Goal: Check status: Check status

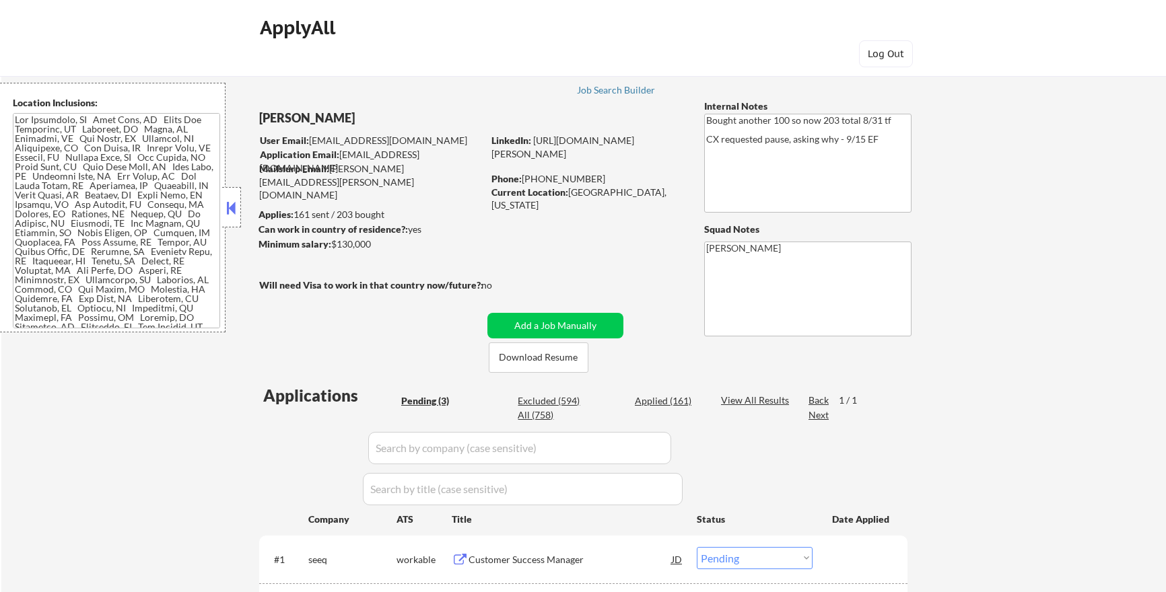
select select ""pending""
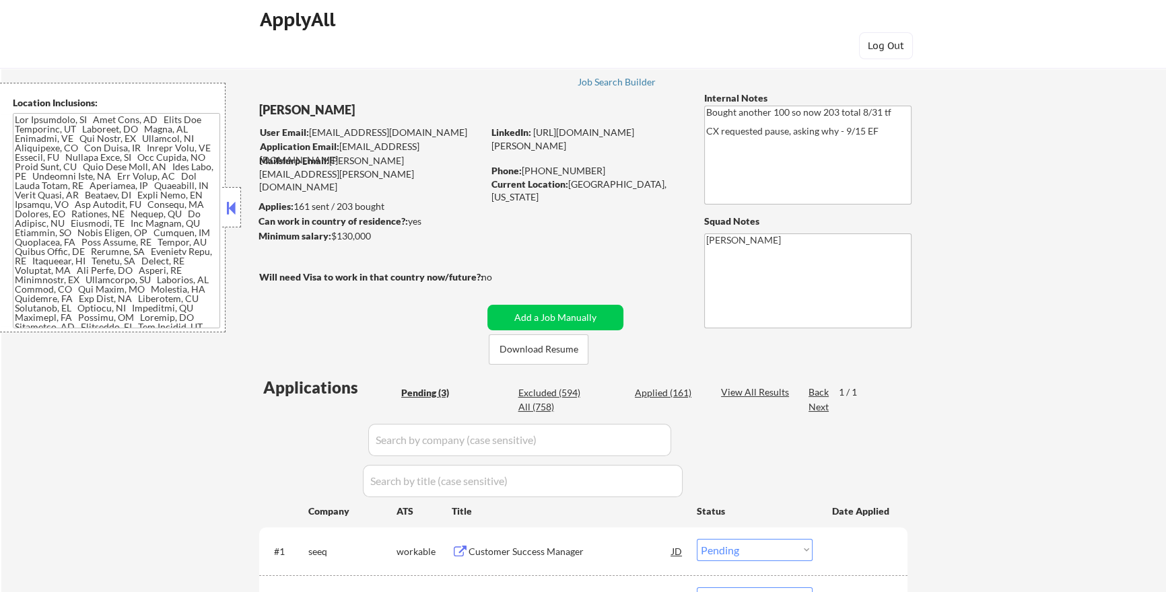
scroll to position [20, 0]
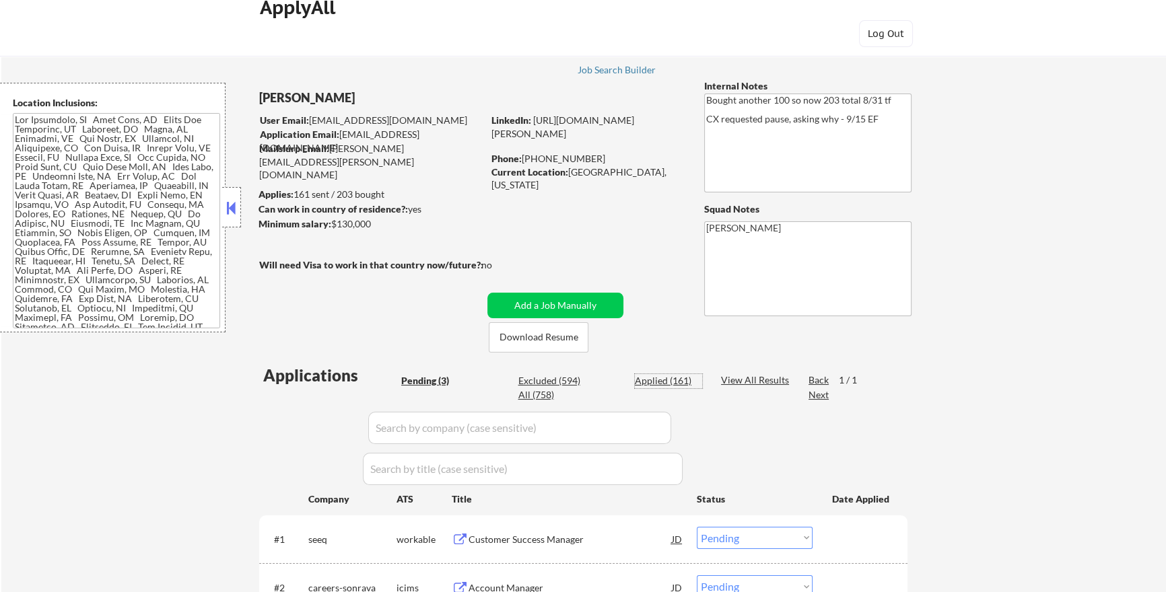
click at [666, 382] on div "Applied (161)" at bounding box center [668, 380] width 67 height 13
select select ""applied""
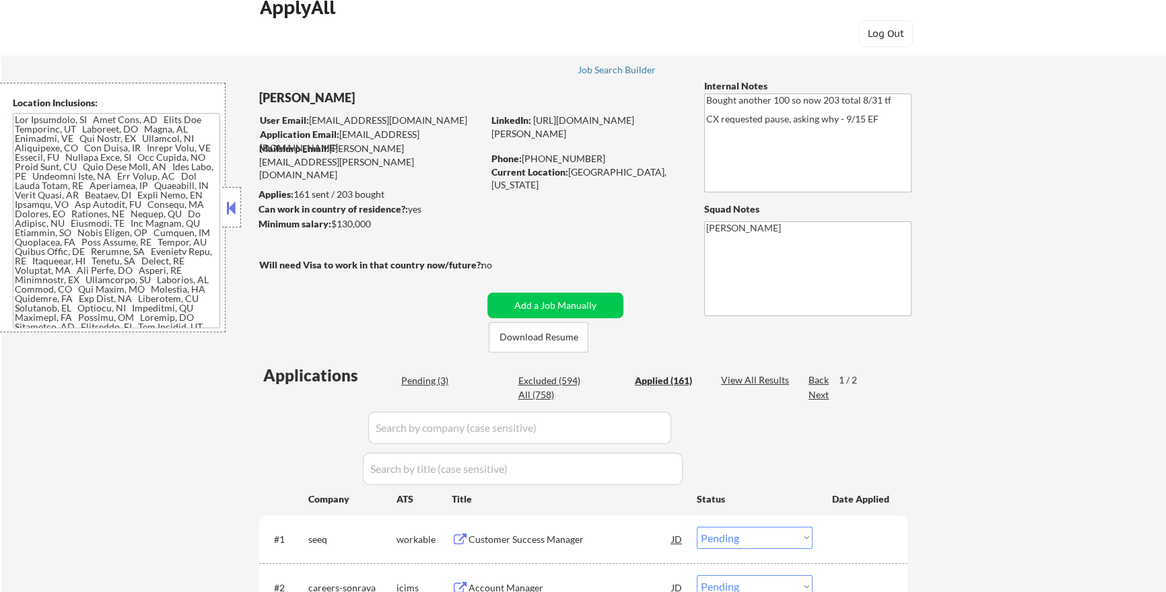
select select ""applied""
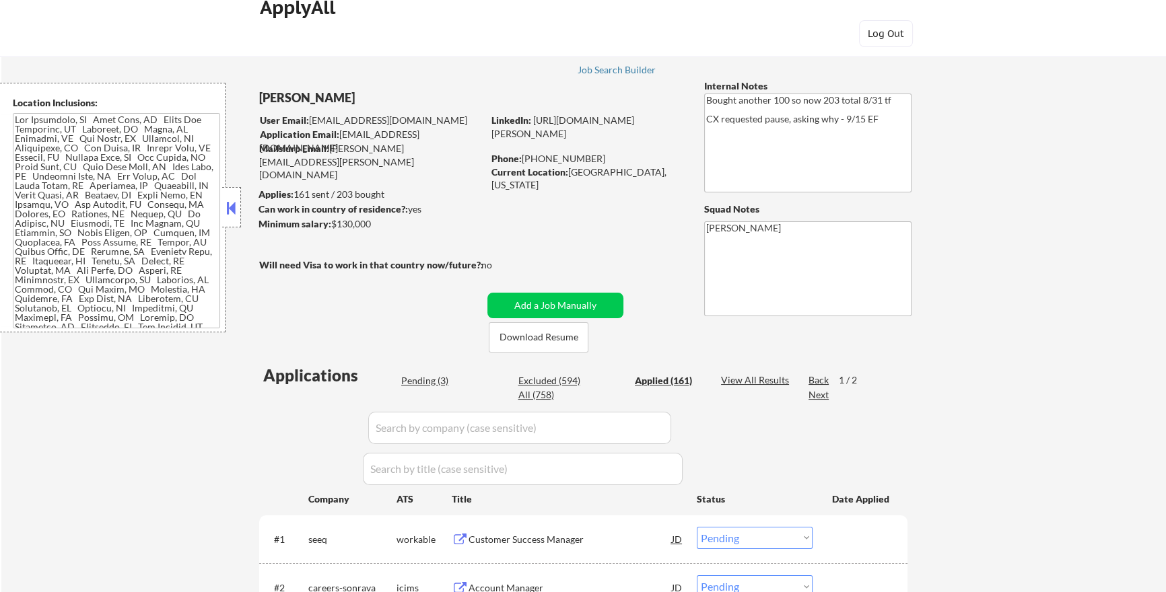
select select ""applied""
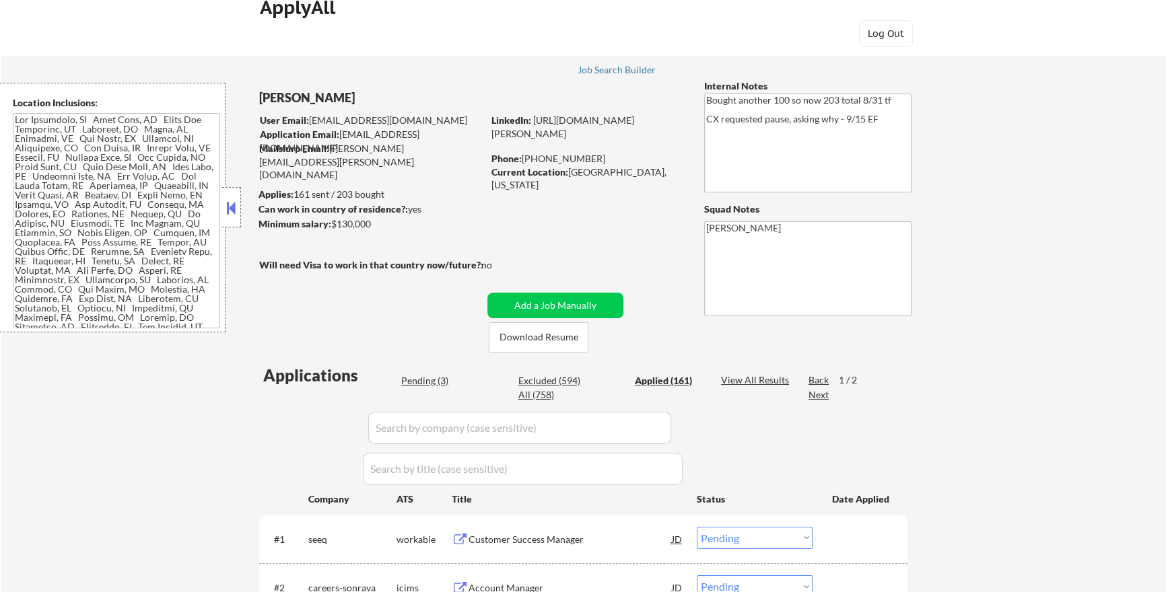
select select ""applied""
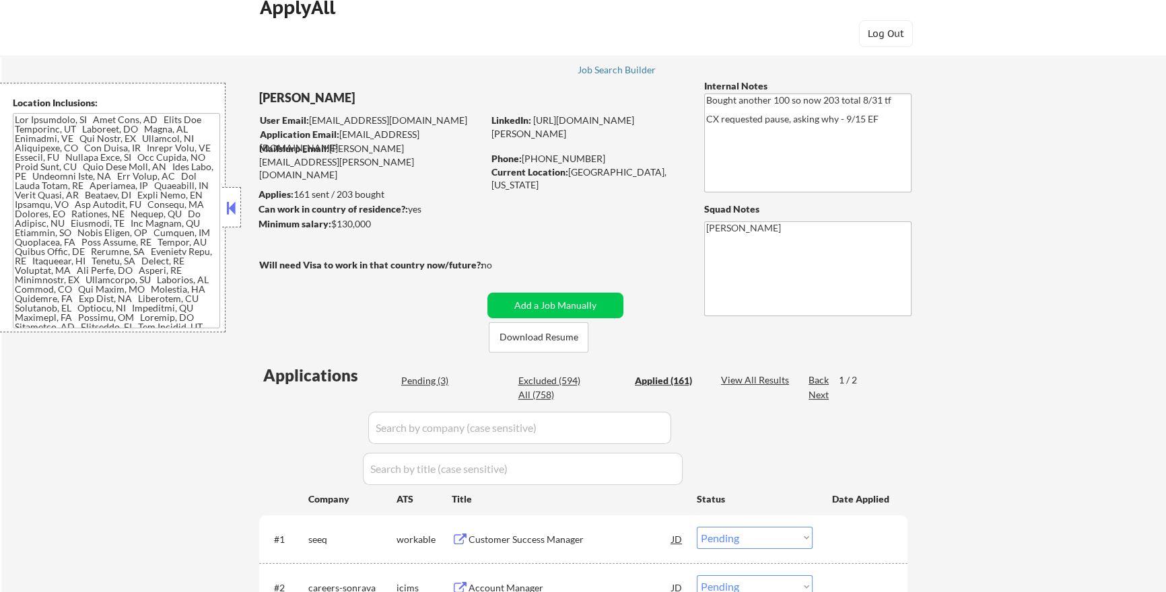
select select ""applied""
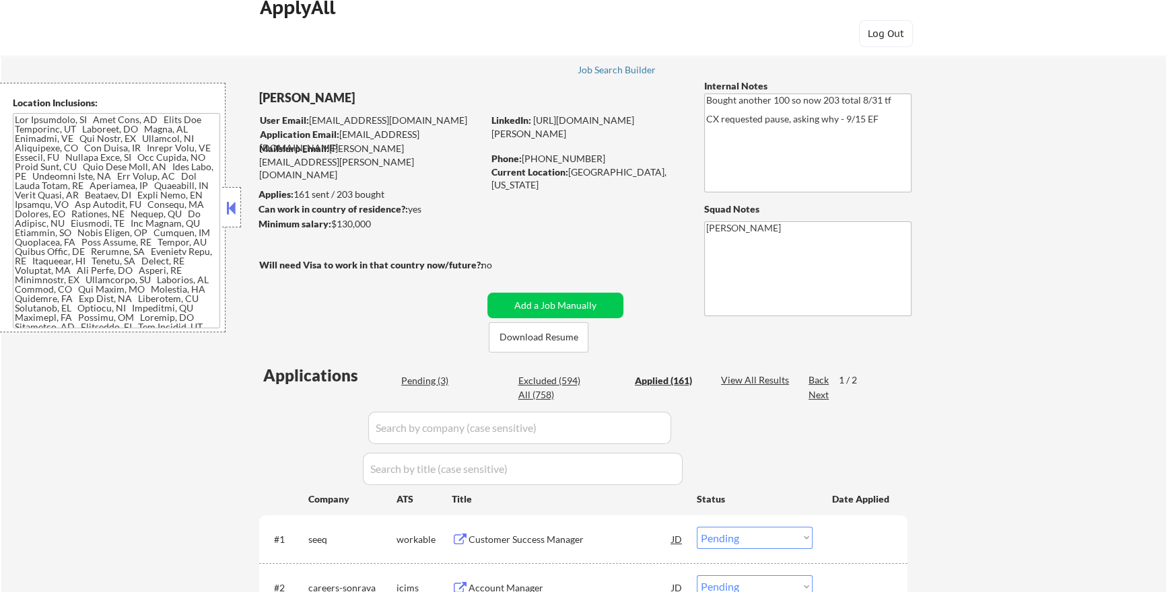
select select ""applied""
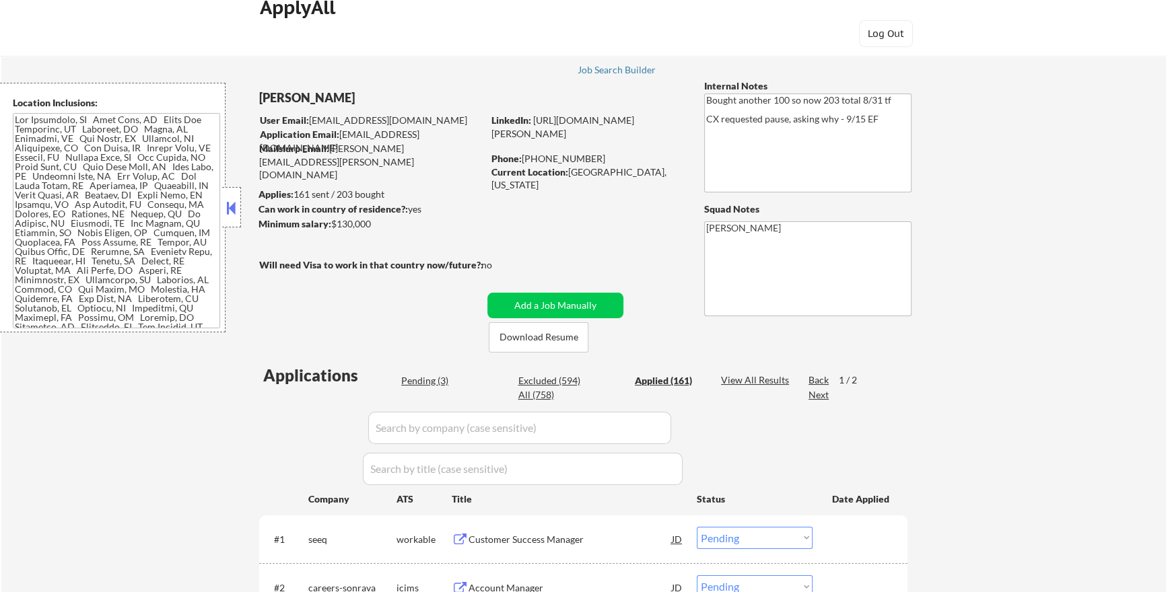
select select ""applied""
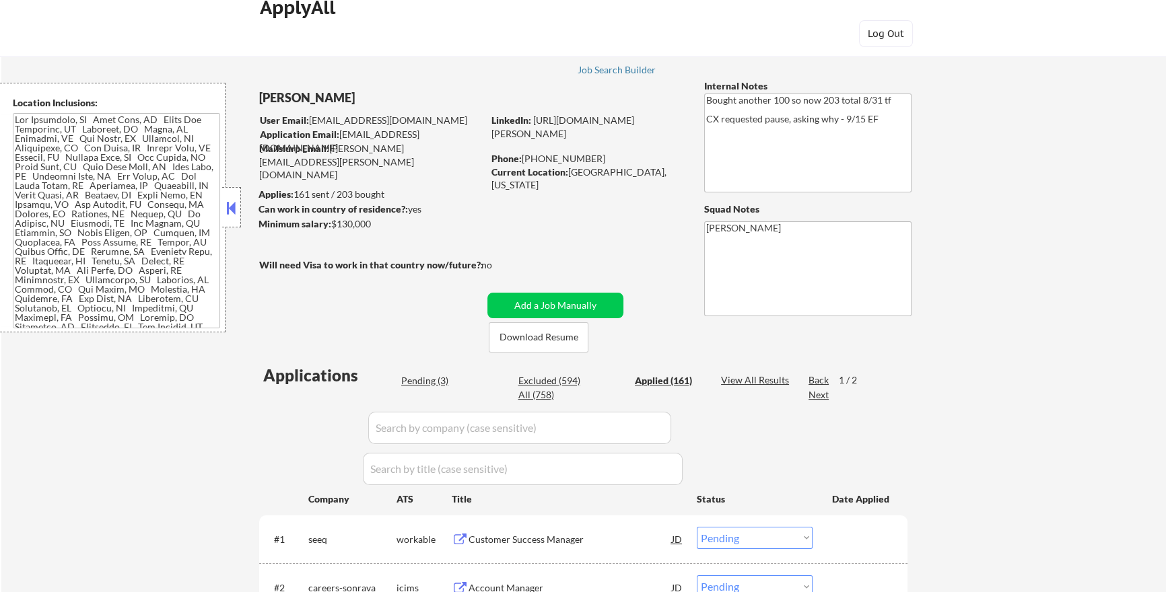
select select ""applied""
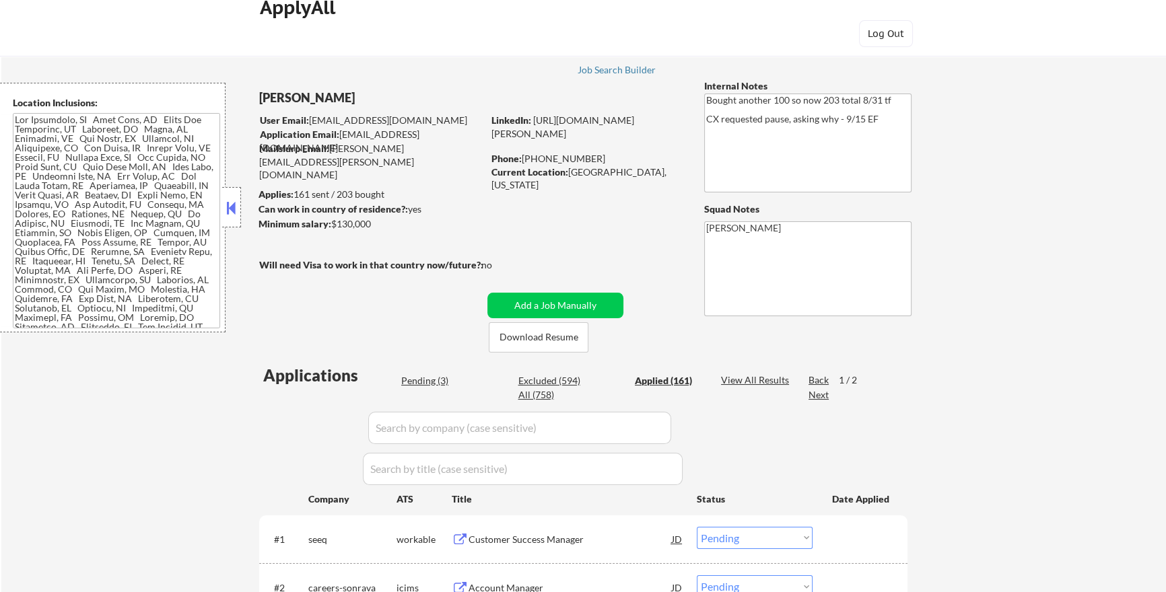
select select ""applied""
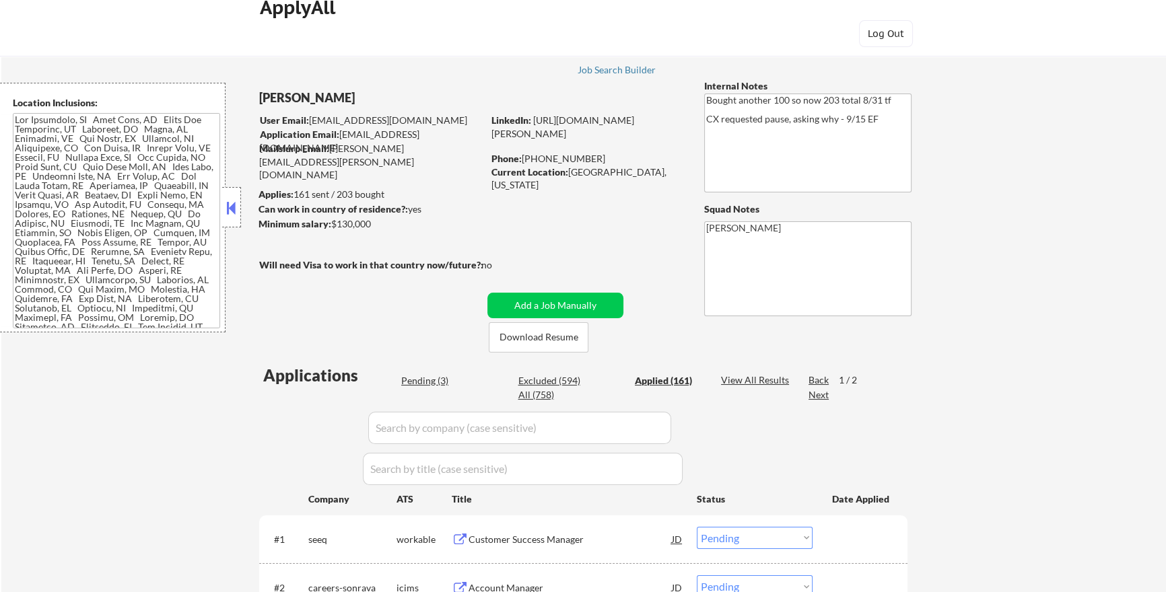
select select ""applied""
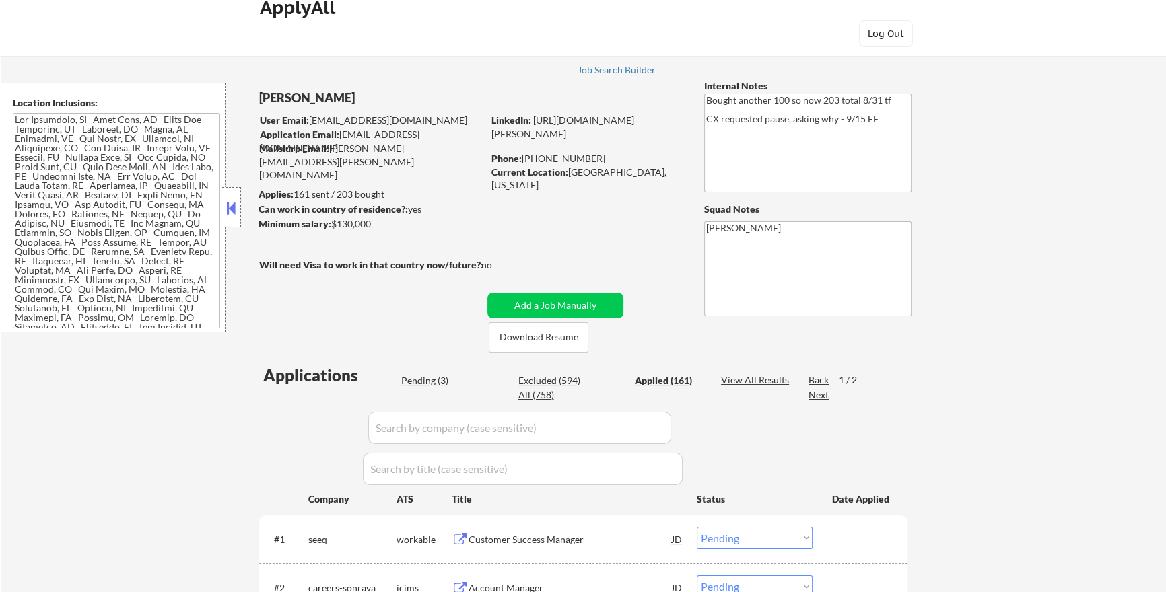
select select ""applied""
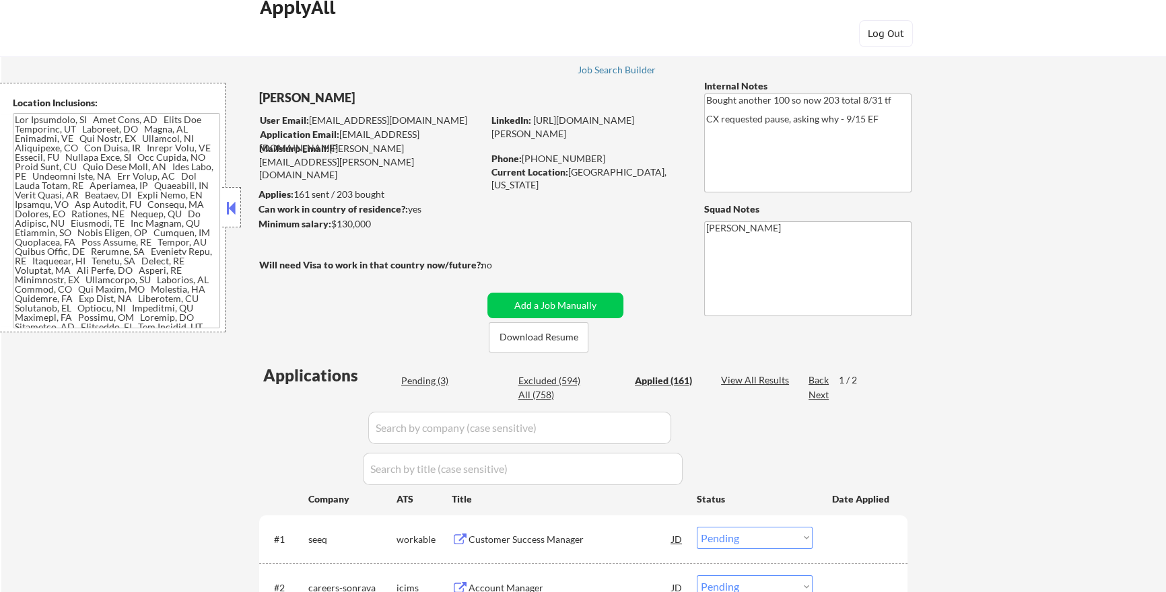
select select ""applied""
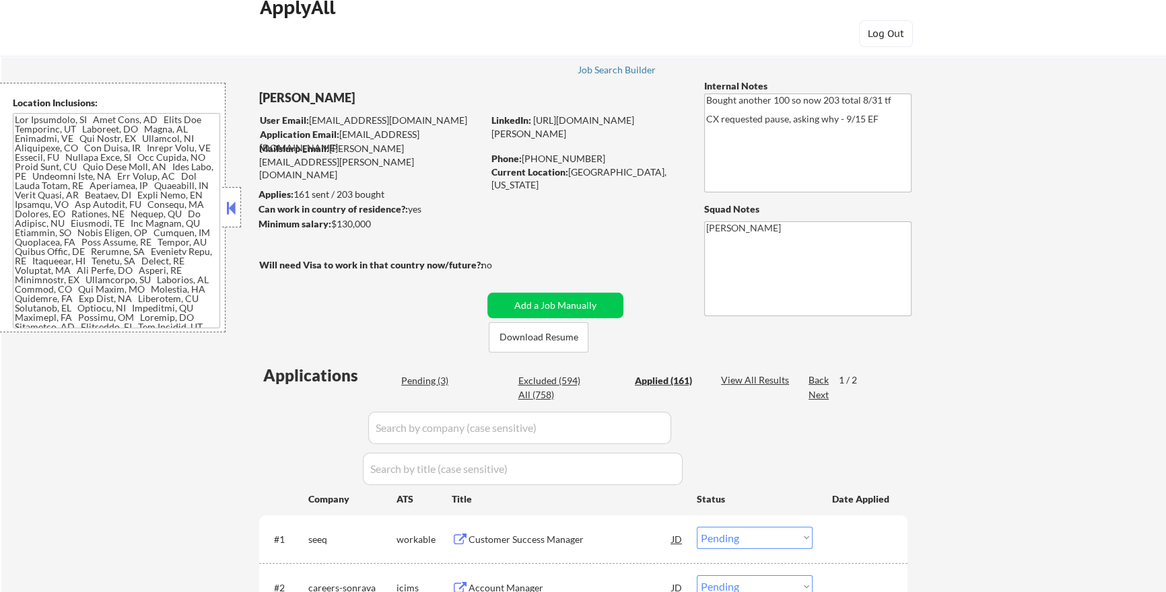
select select ""applied""
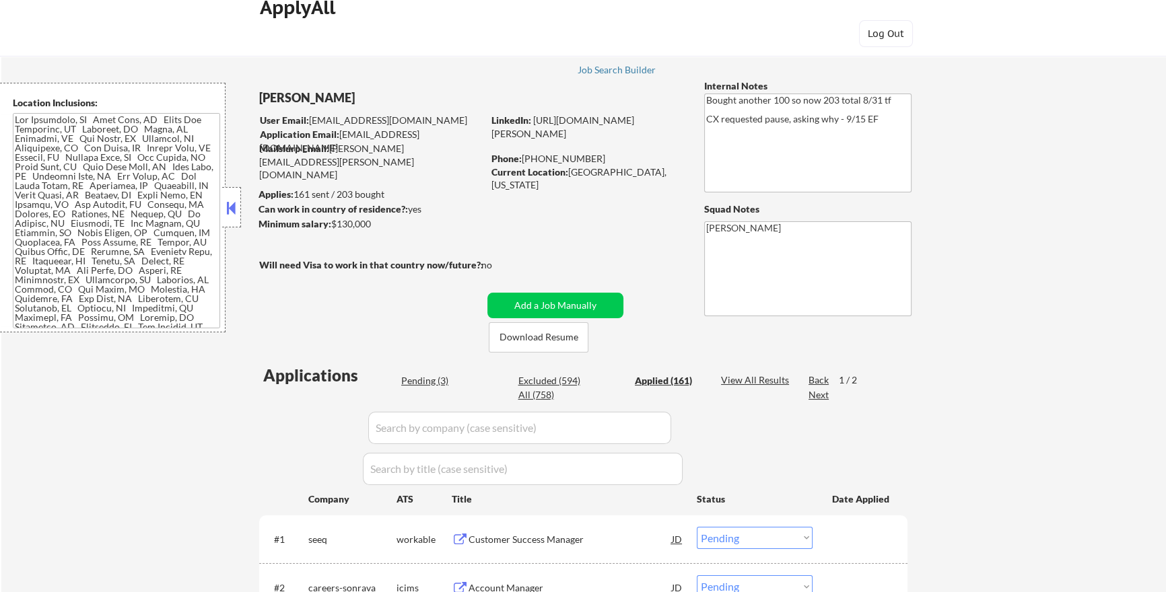
select select ""applied""
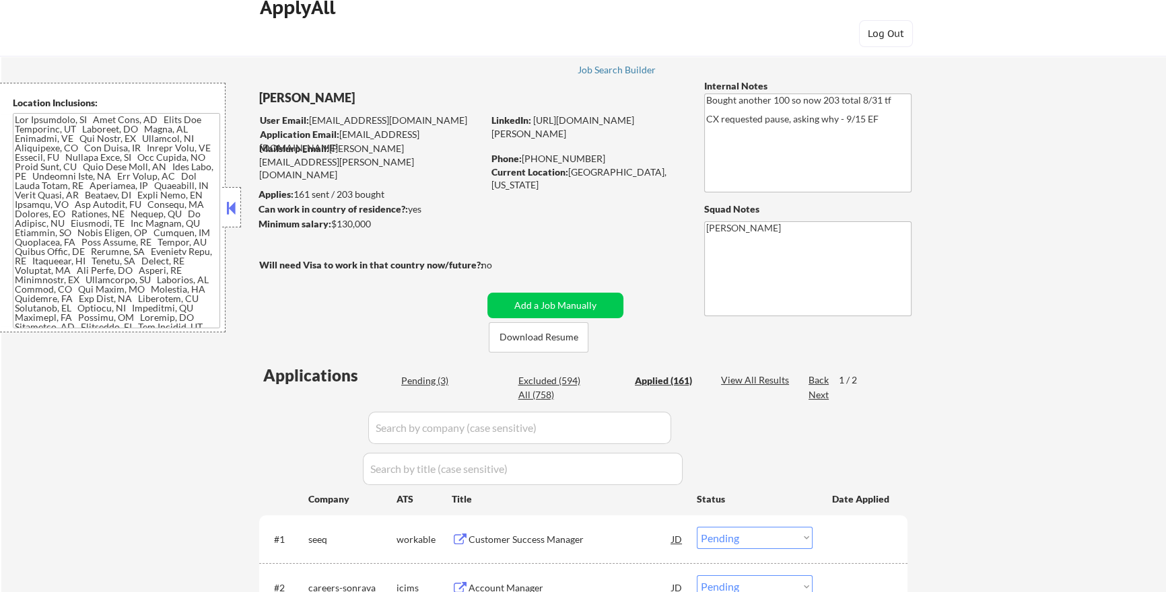
select select ""applied""
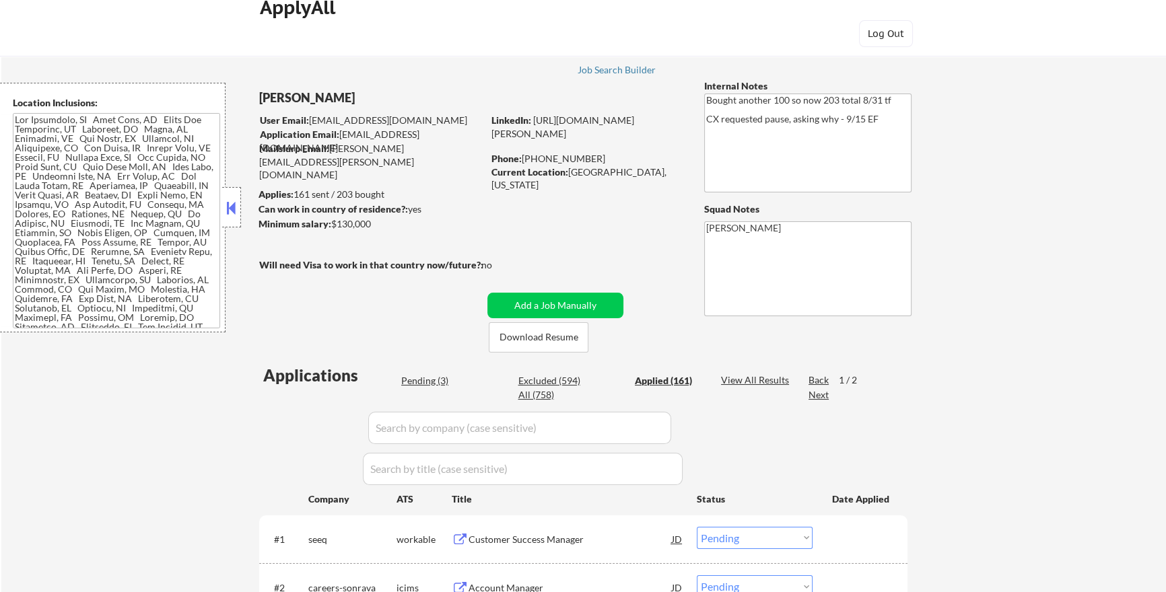
select select ""applied""
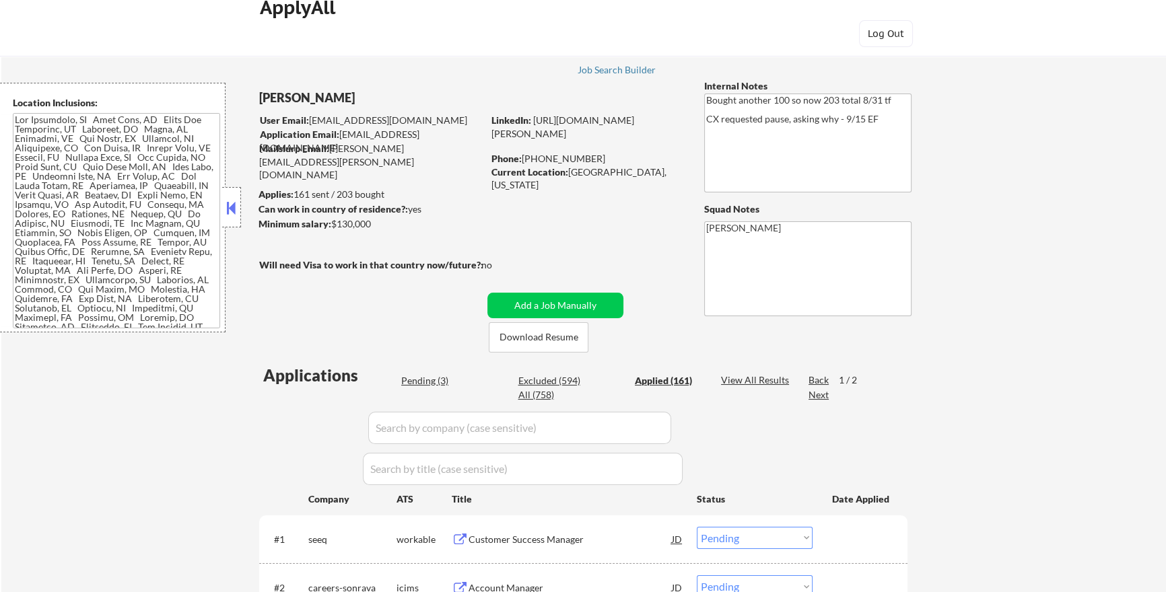
select select ""applied""
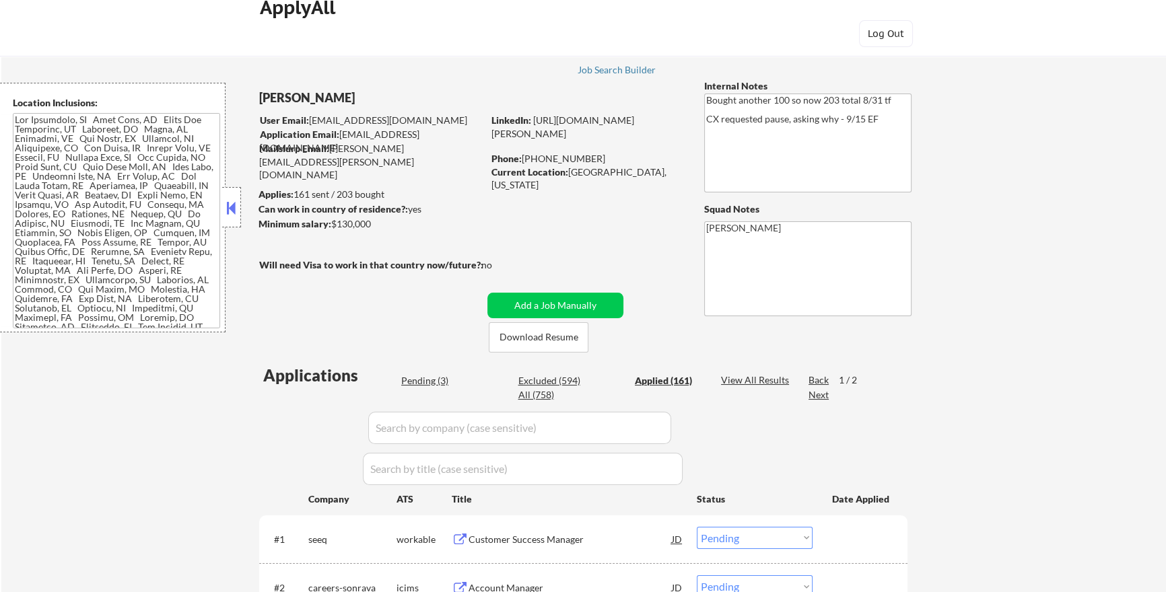
select select ""applied""
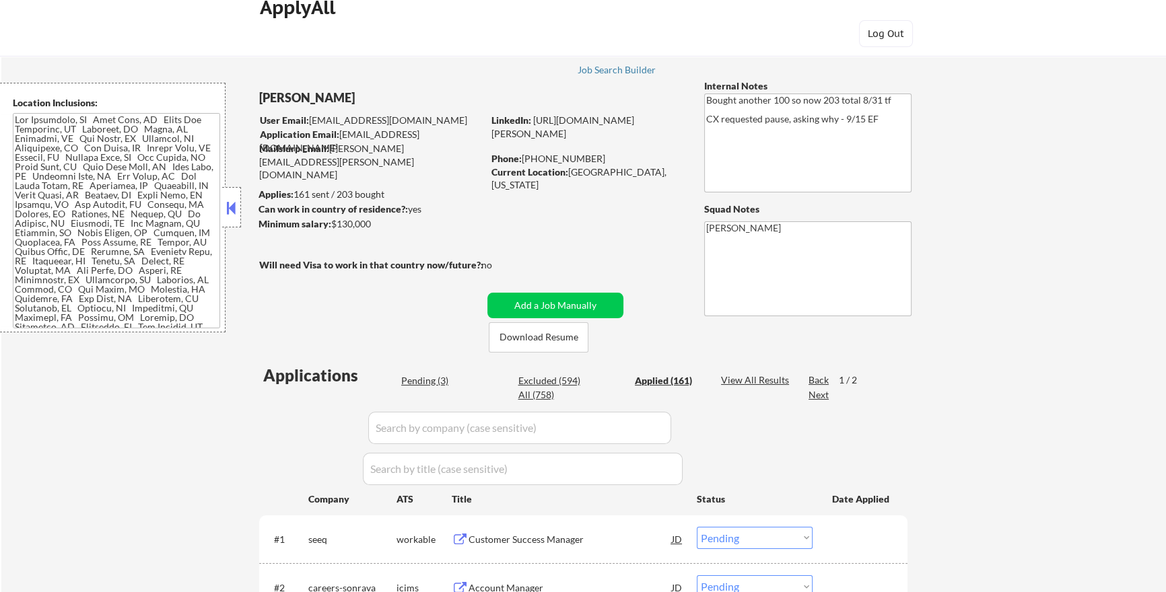
select select ""applied""
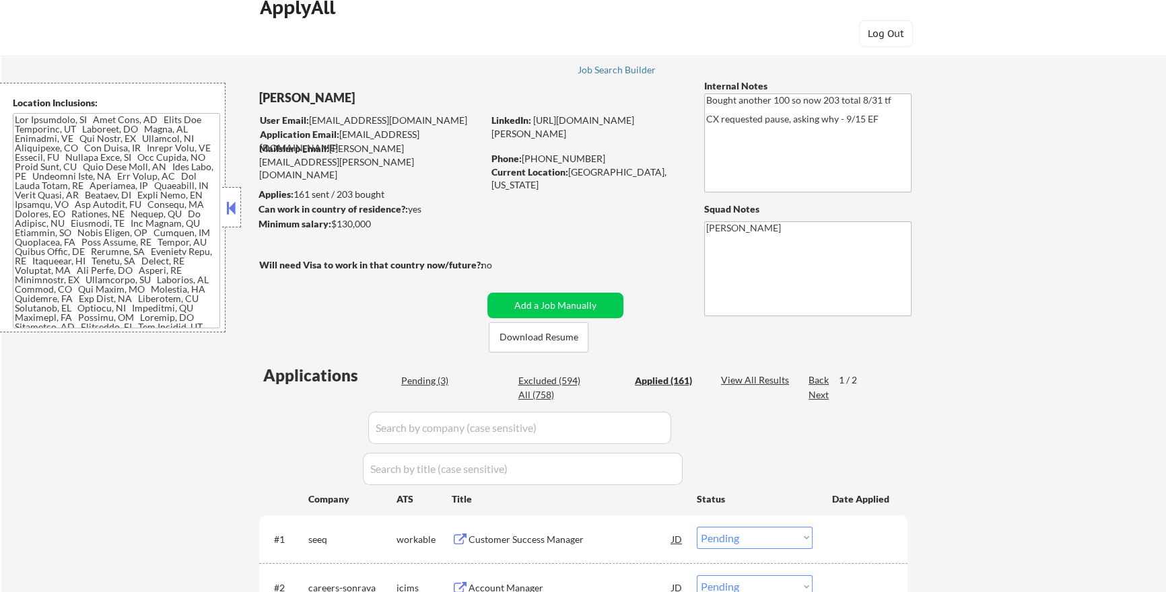
select select ""applied""
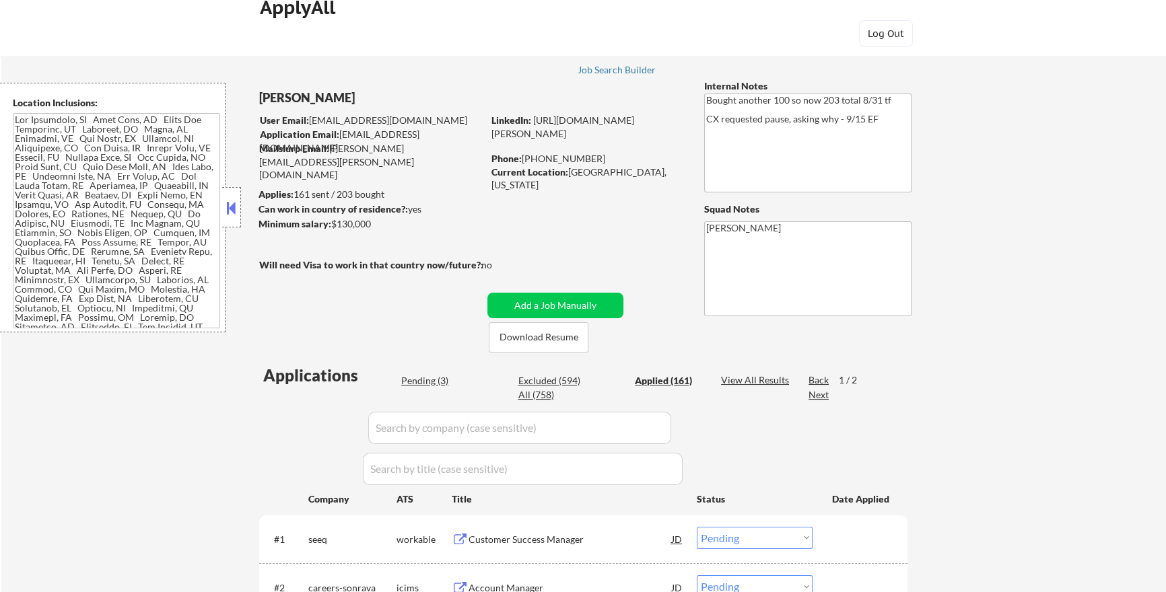
select select ""applied""
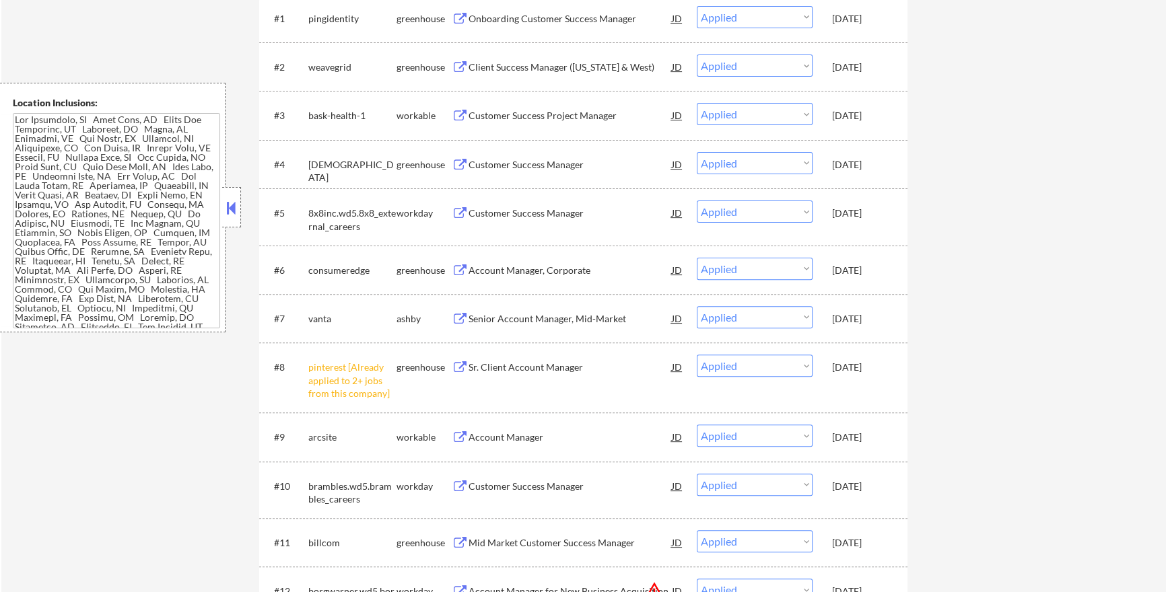
scroll to position [0, 0]
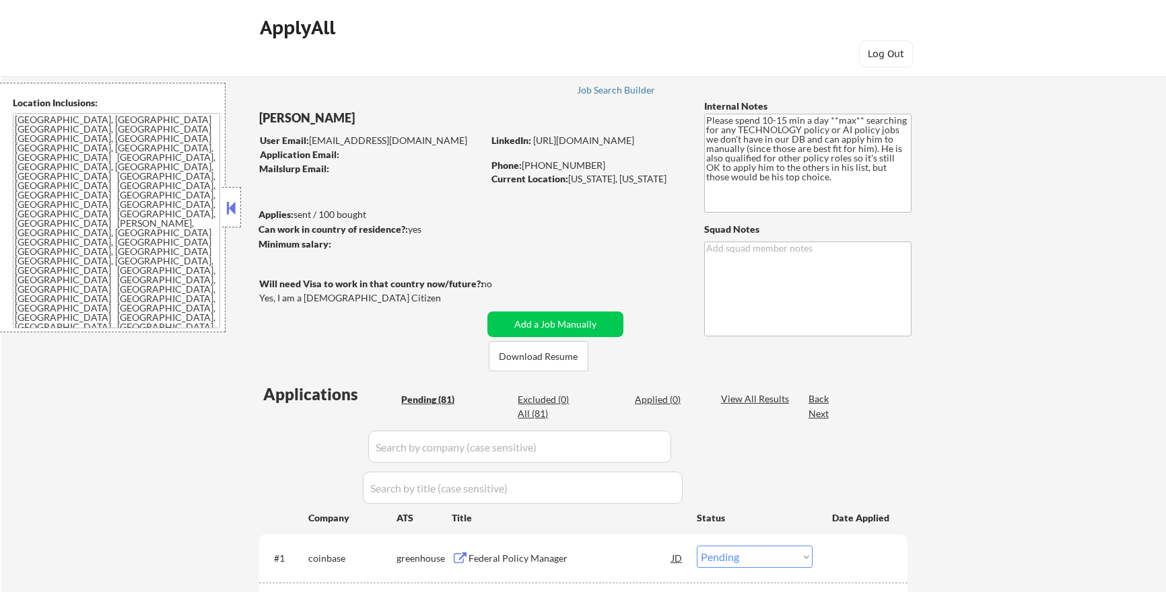
select select ""pending""
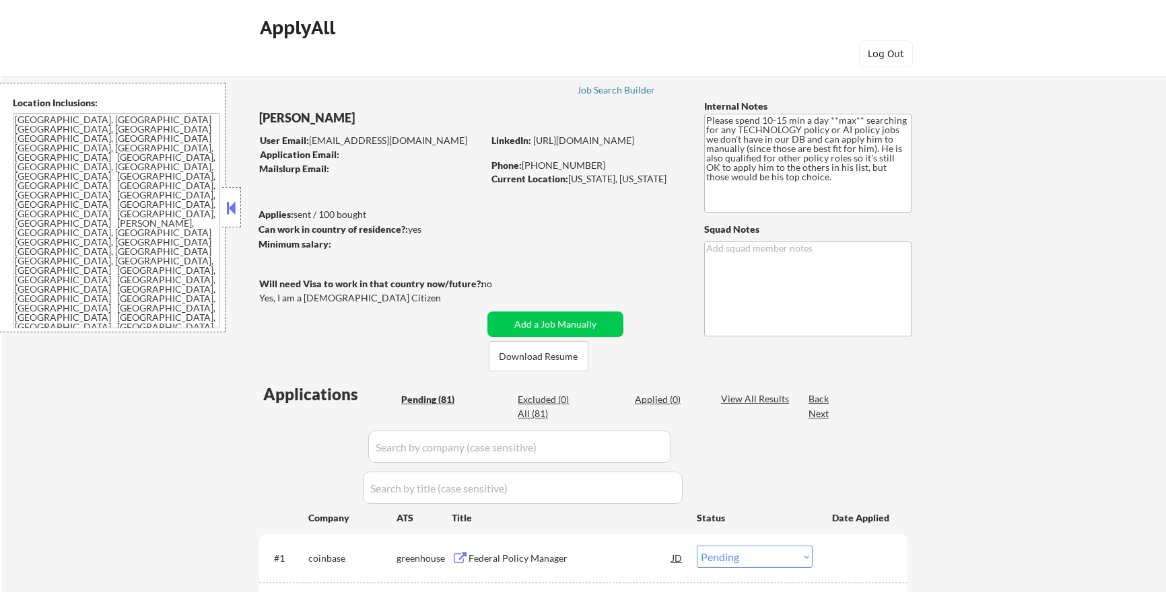
select select ""pending""
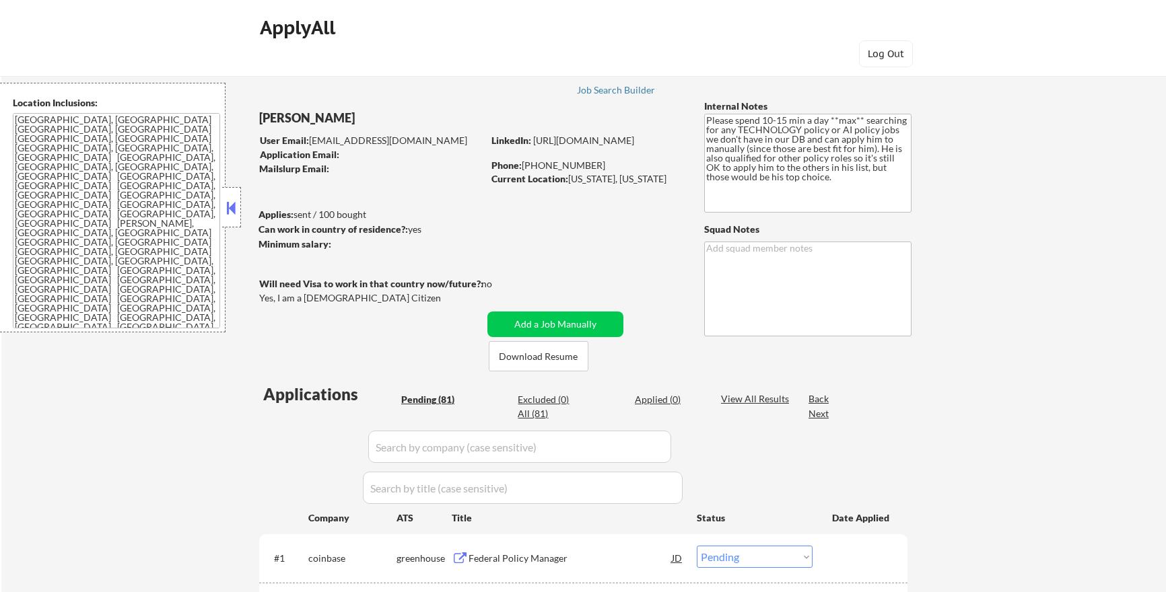
select select ""pending""
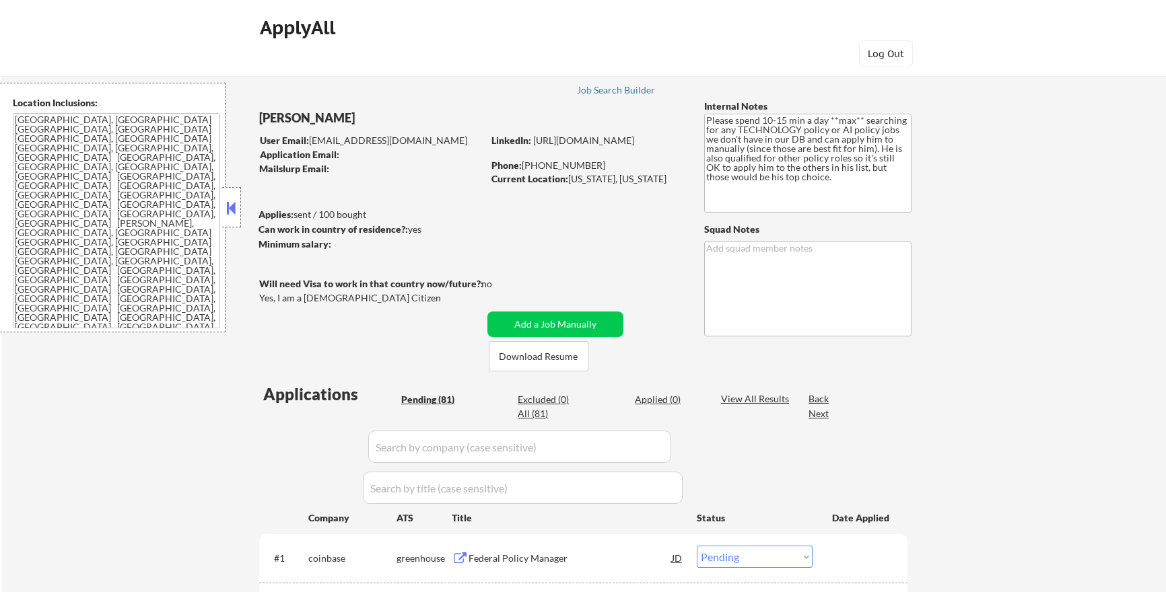
select select ""pending""
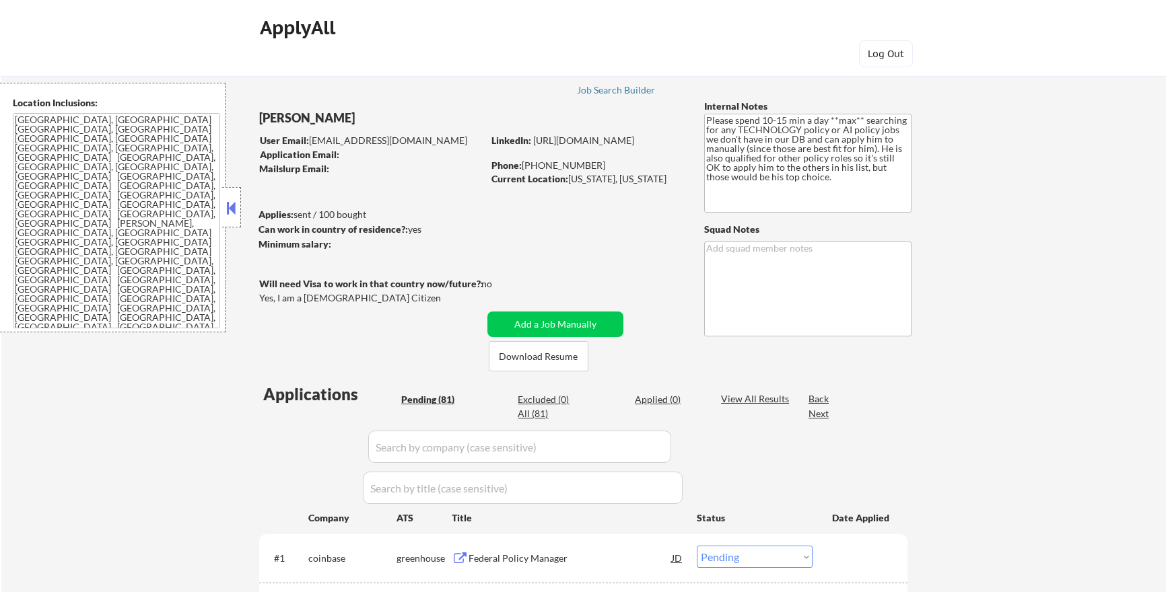
select select ""pending""
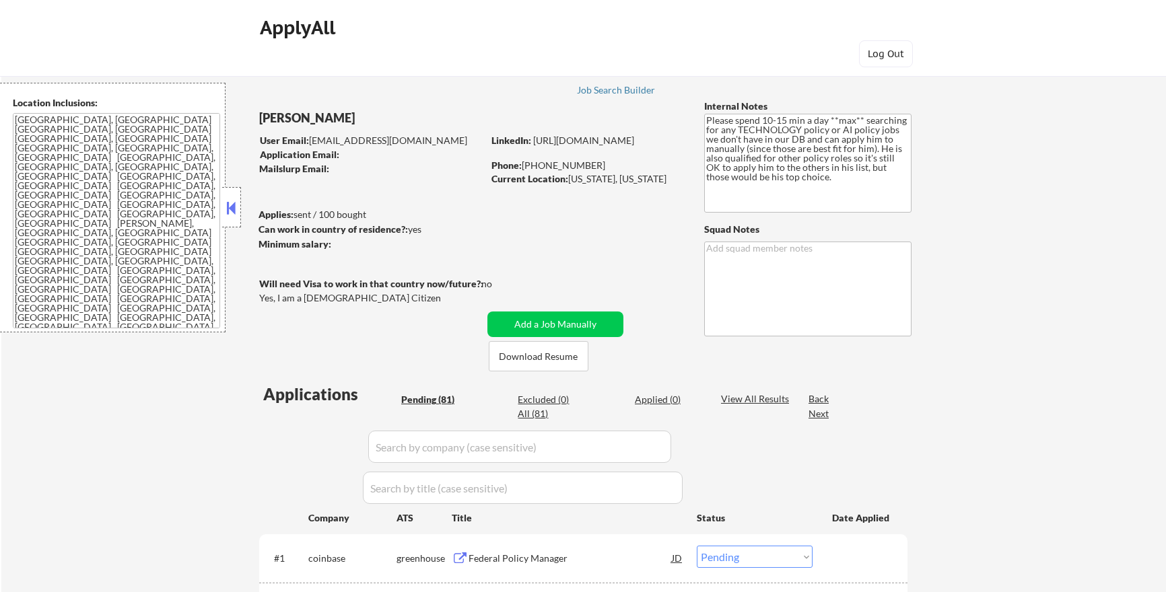
select select ""pending""
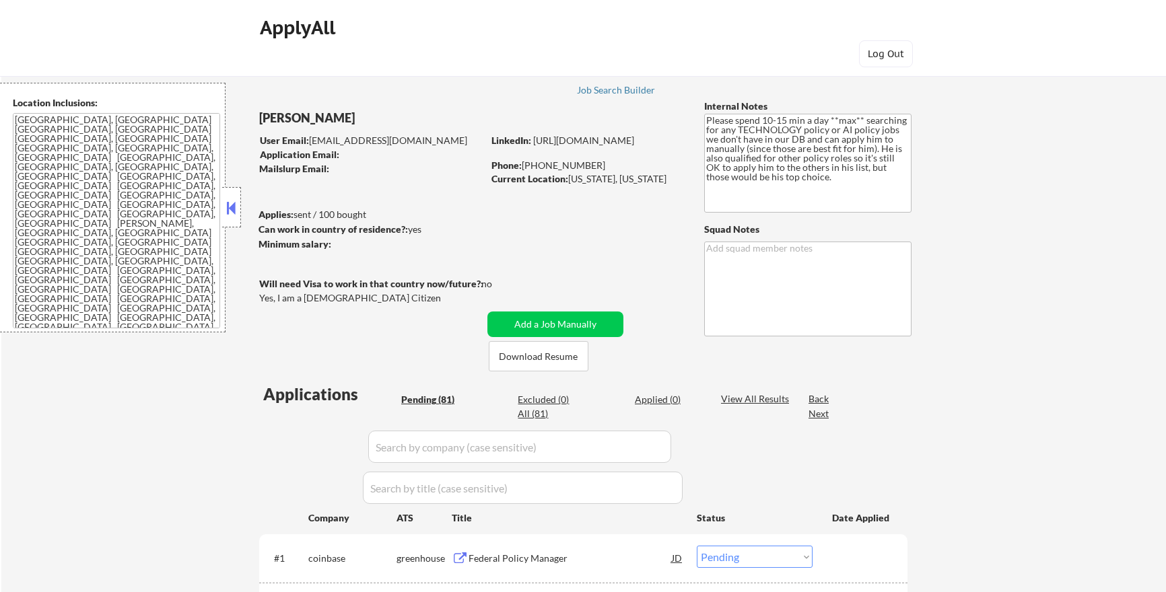
select select ""pending""
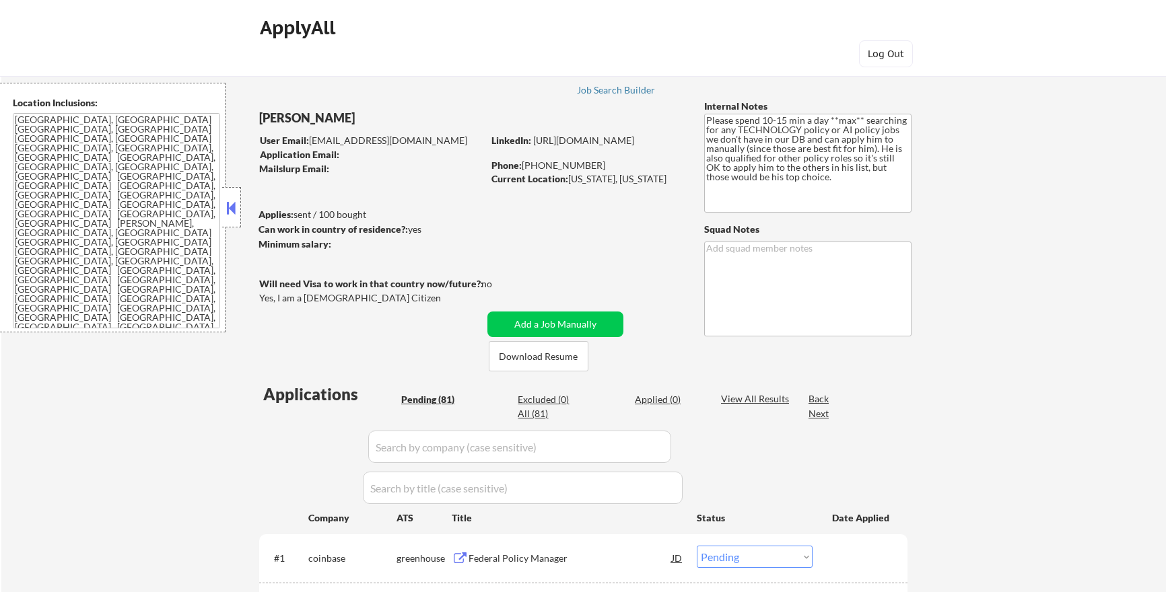
select select ""pending""
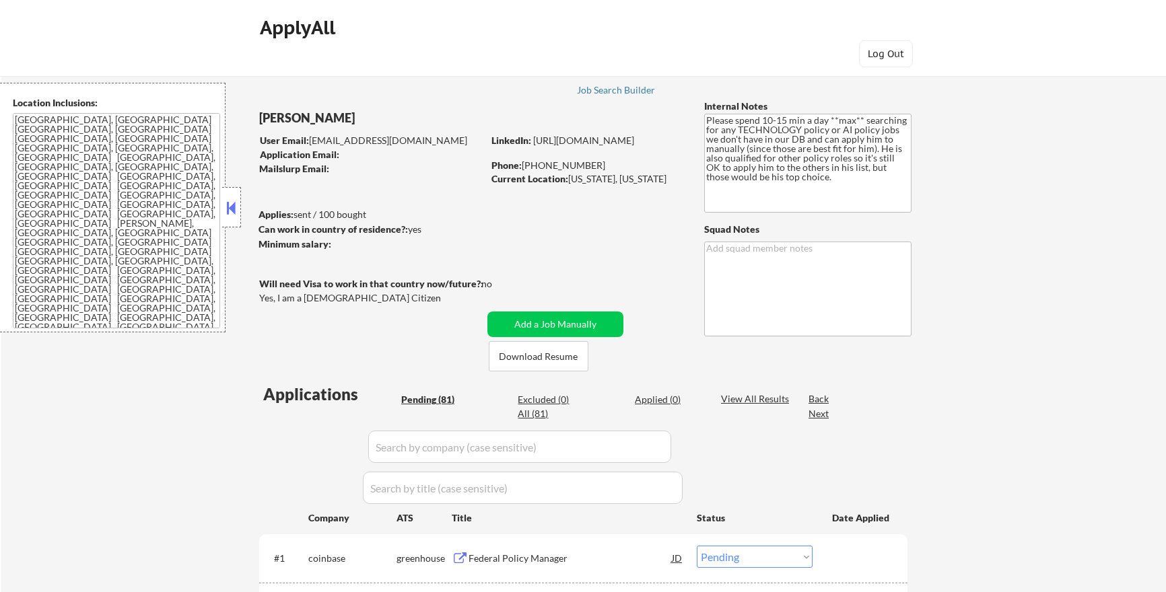
select select ""pending""
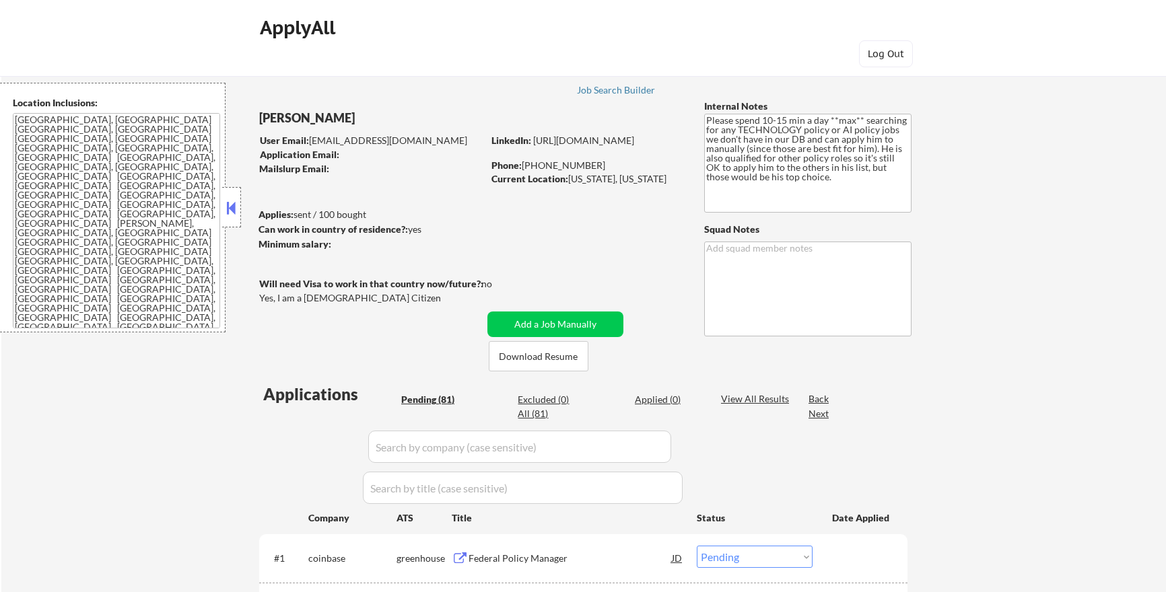
select select ""pending""
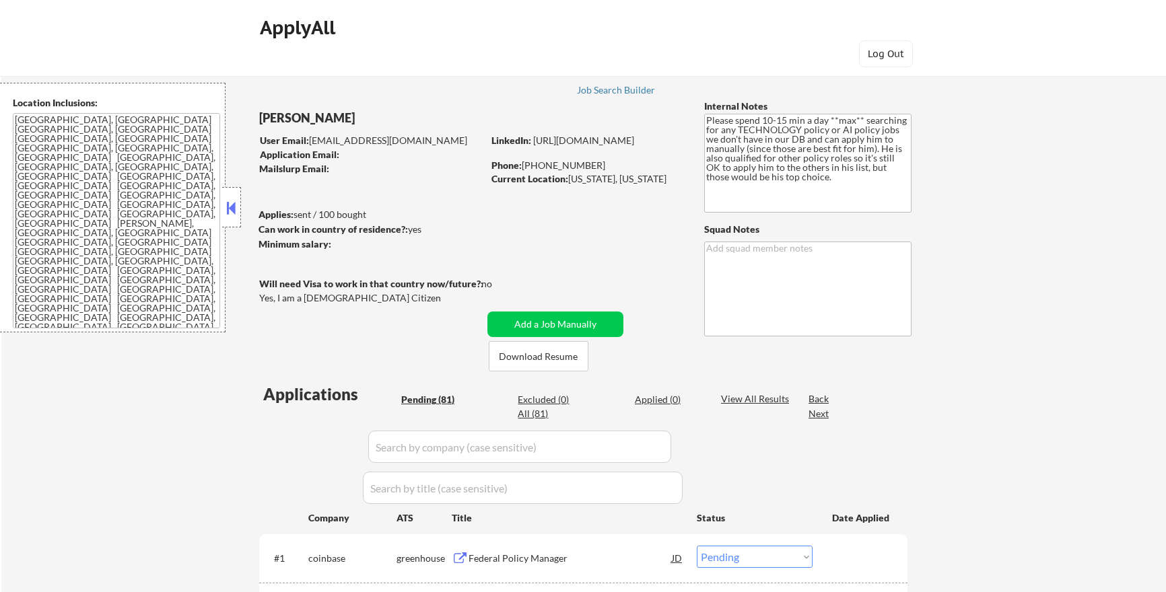
select select ""pending""
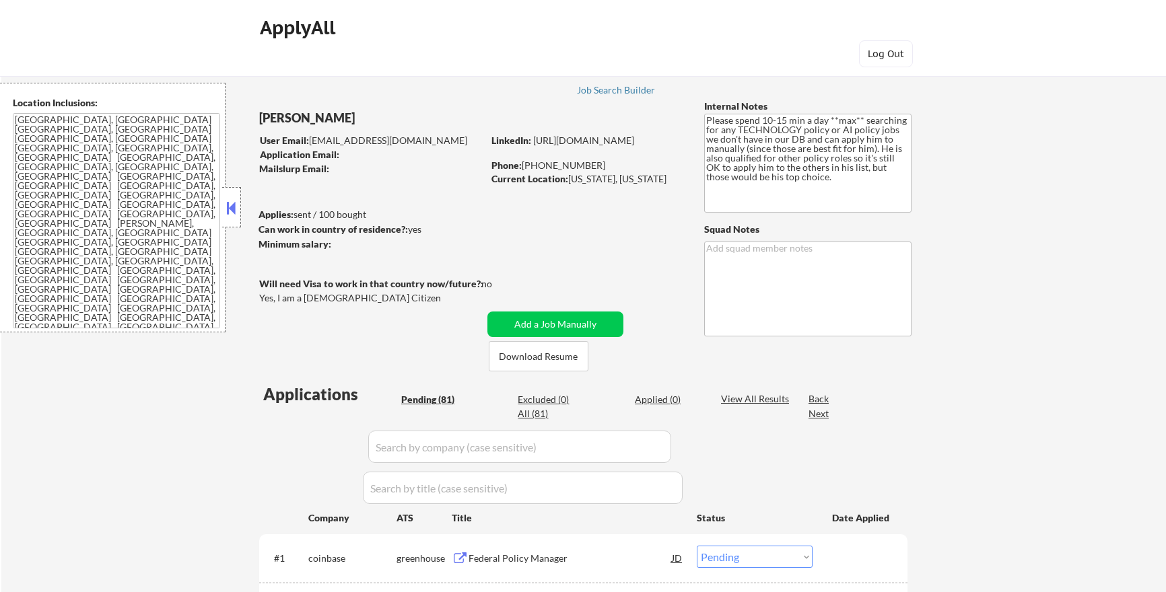
select select ""pending""
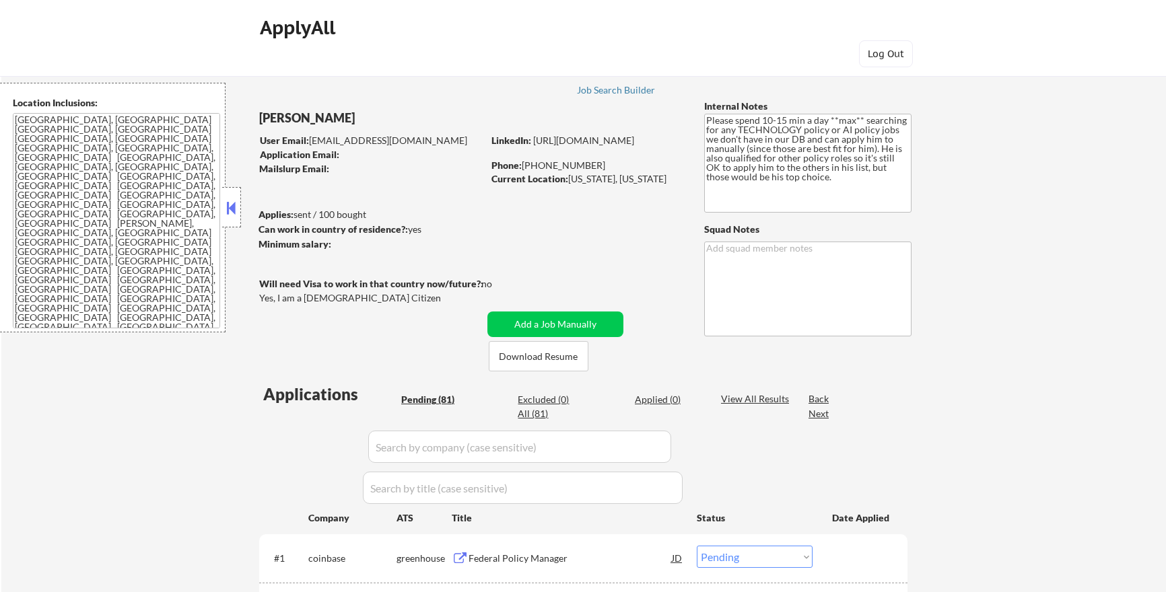
select select ""pending""
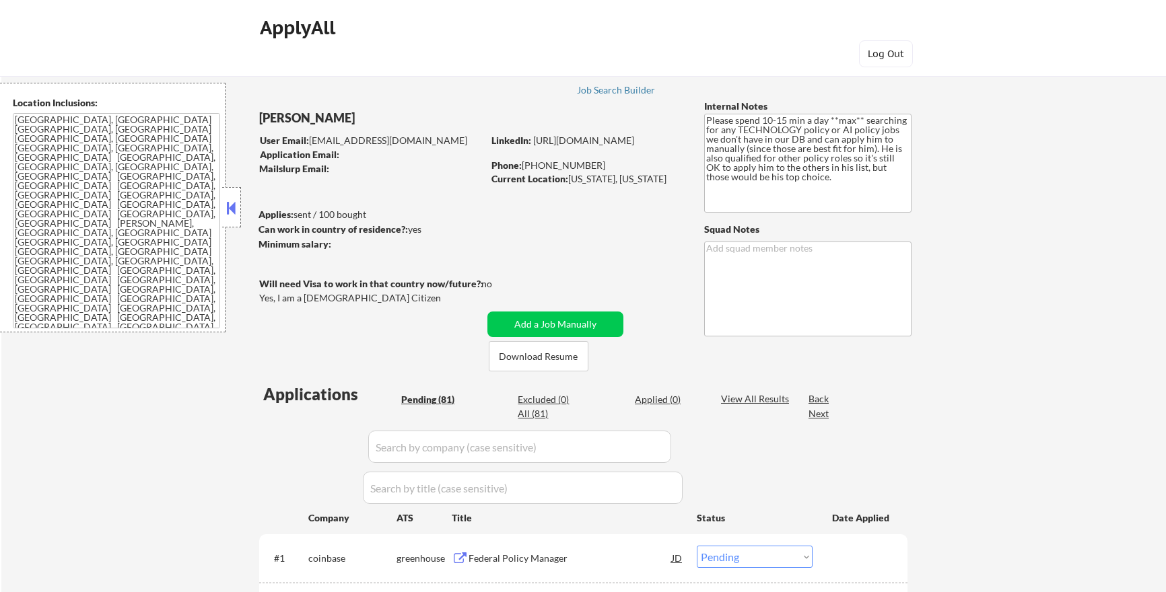
select select ""pending""
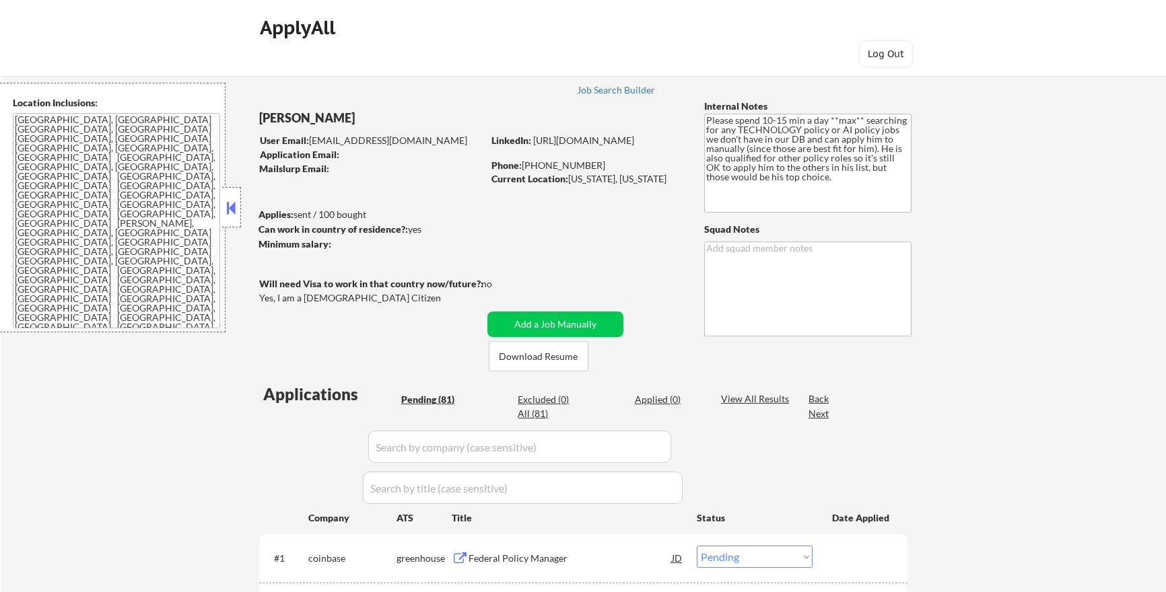
select select ""pending""
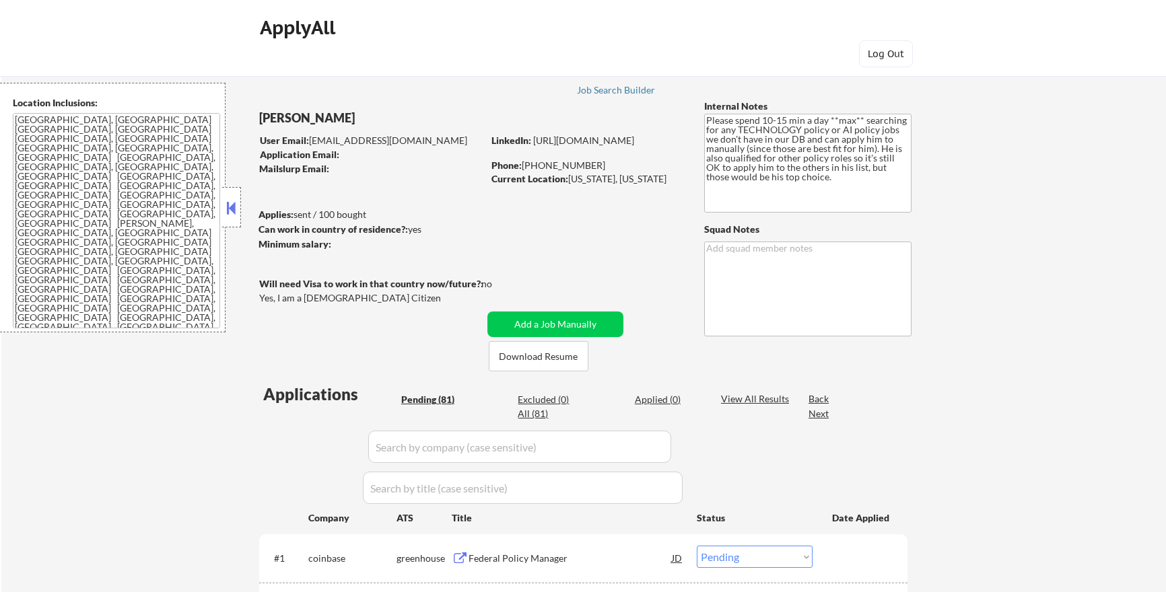
select select ""pending""
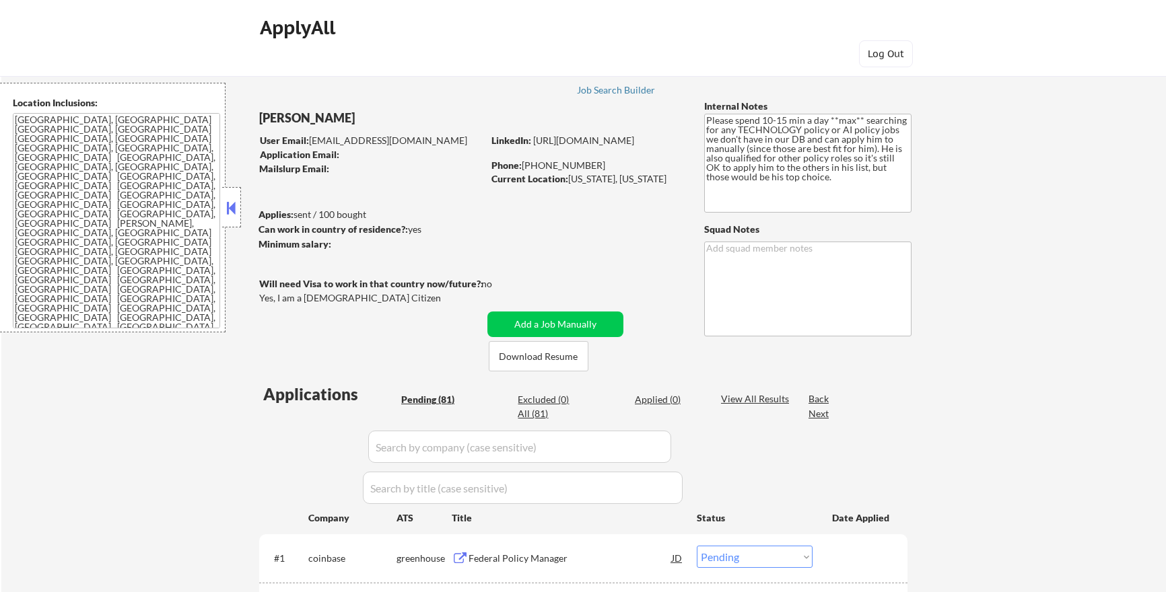
select select ""pending""
